Goal: Information Seeking & Learning: Learn about a topic

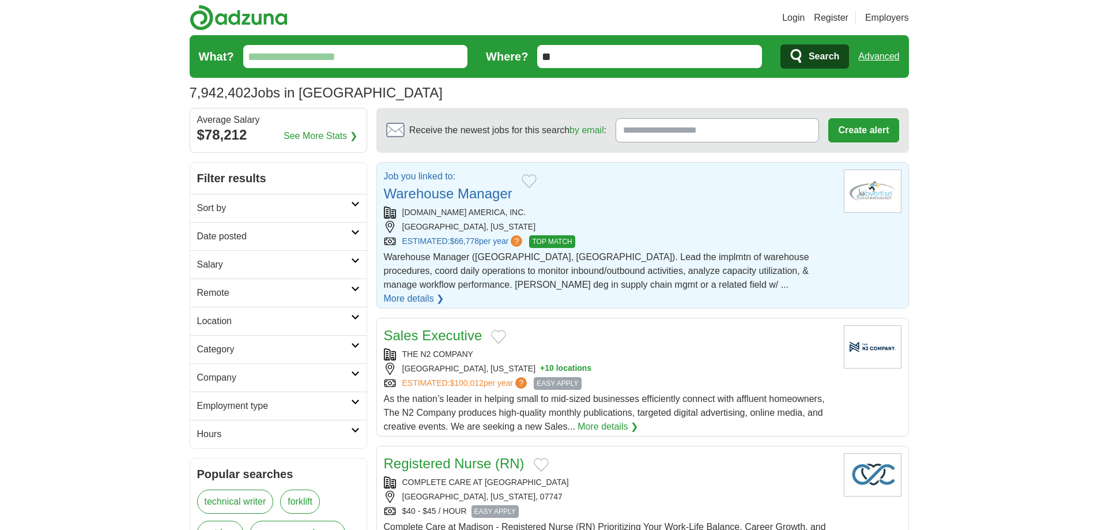
click at [441, 186] on link "Warehouse Manager" at bounding box center [448, 194] width 129 height 16
click at [444, 292] on link "More details ❯" at bounding box center [414, 299] width 61 height 14
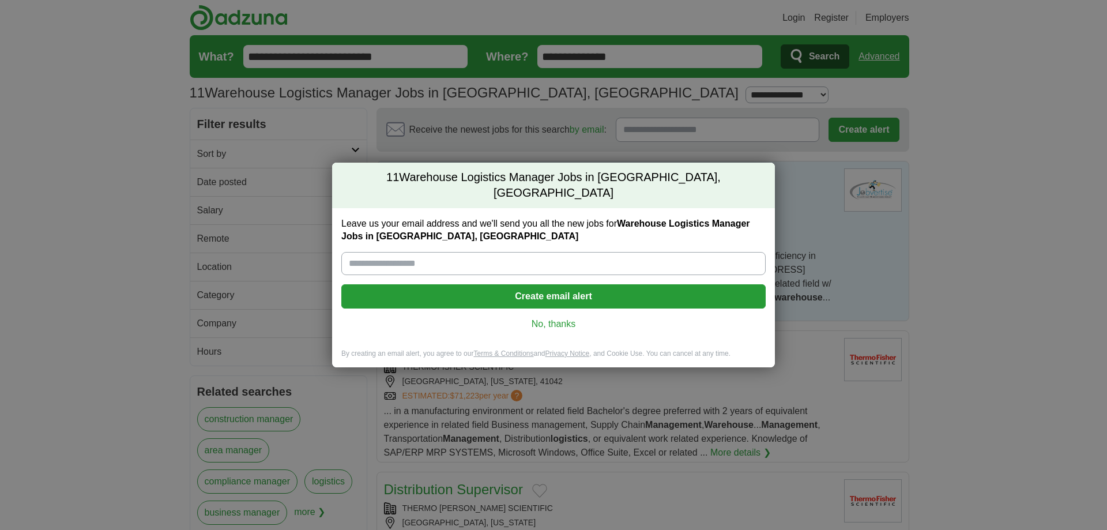
click at [535, 318] on link "No, thanks" at bounding box center [553, 324] width 406 height 13
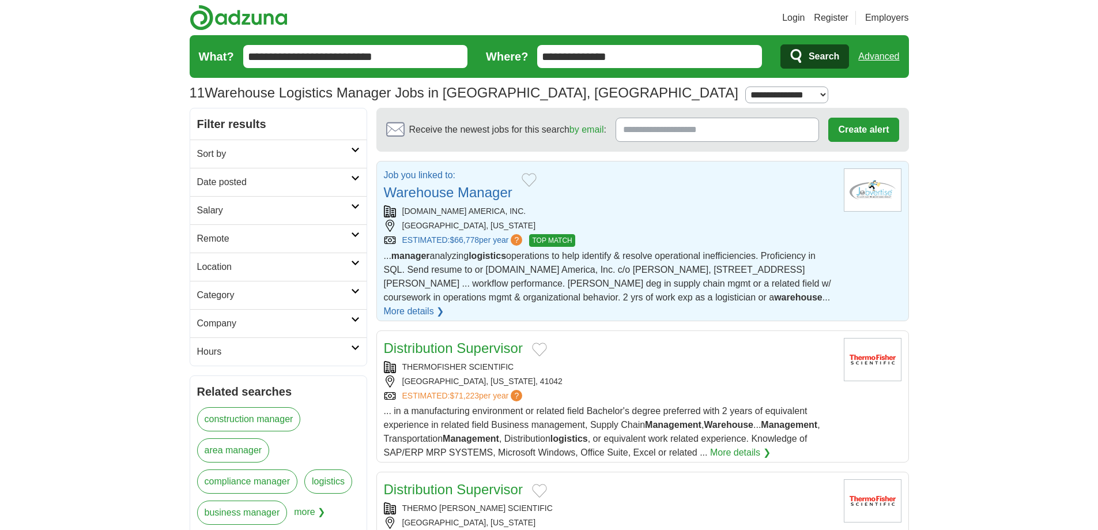
click at [473, 191] on link "Warehouse Manager" at bounding box center [448, 192] width 129 height 16
